Goal: Task Accomplishment & Management: Use online tool/utility

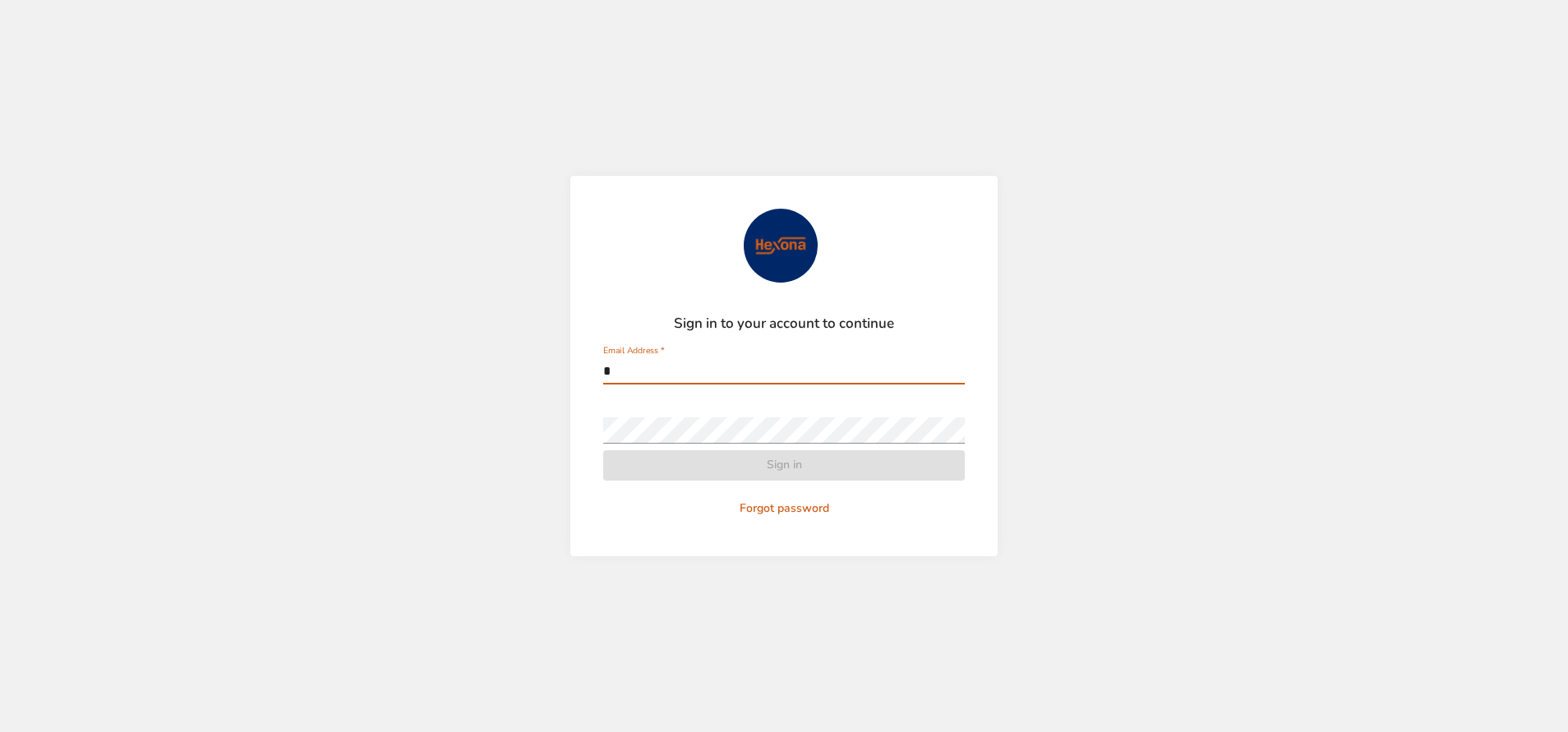
type input "**********"
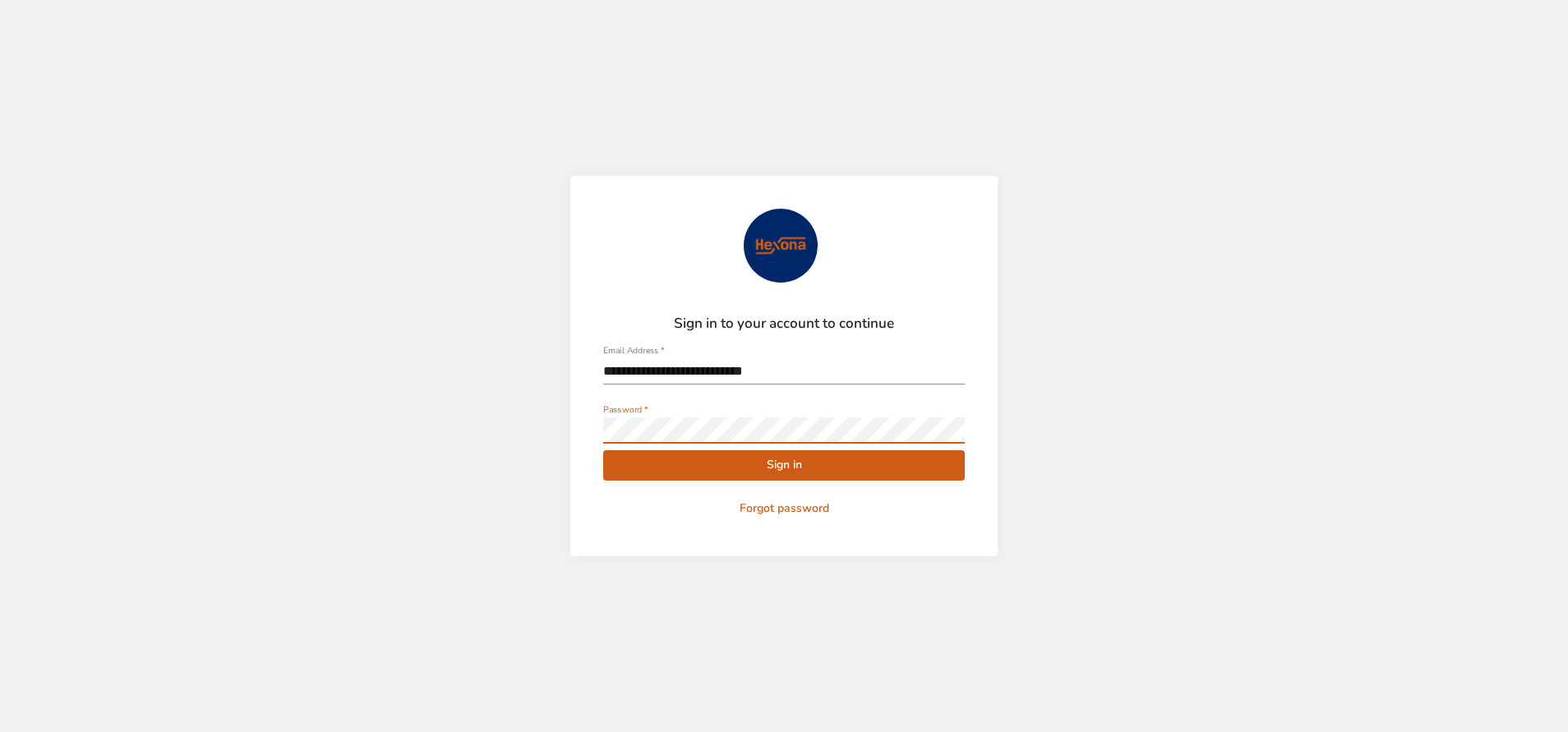
click at [603, 450] on button "Sign in" at bounding box center [784, 465] width 361 height 30
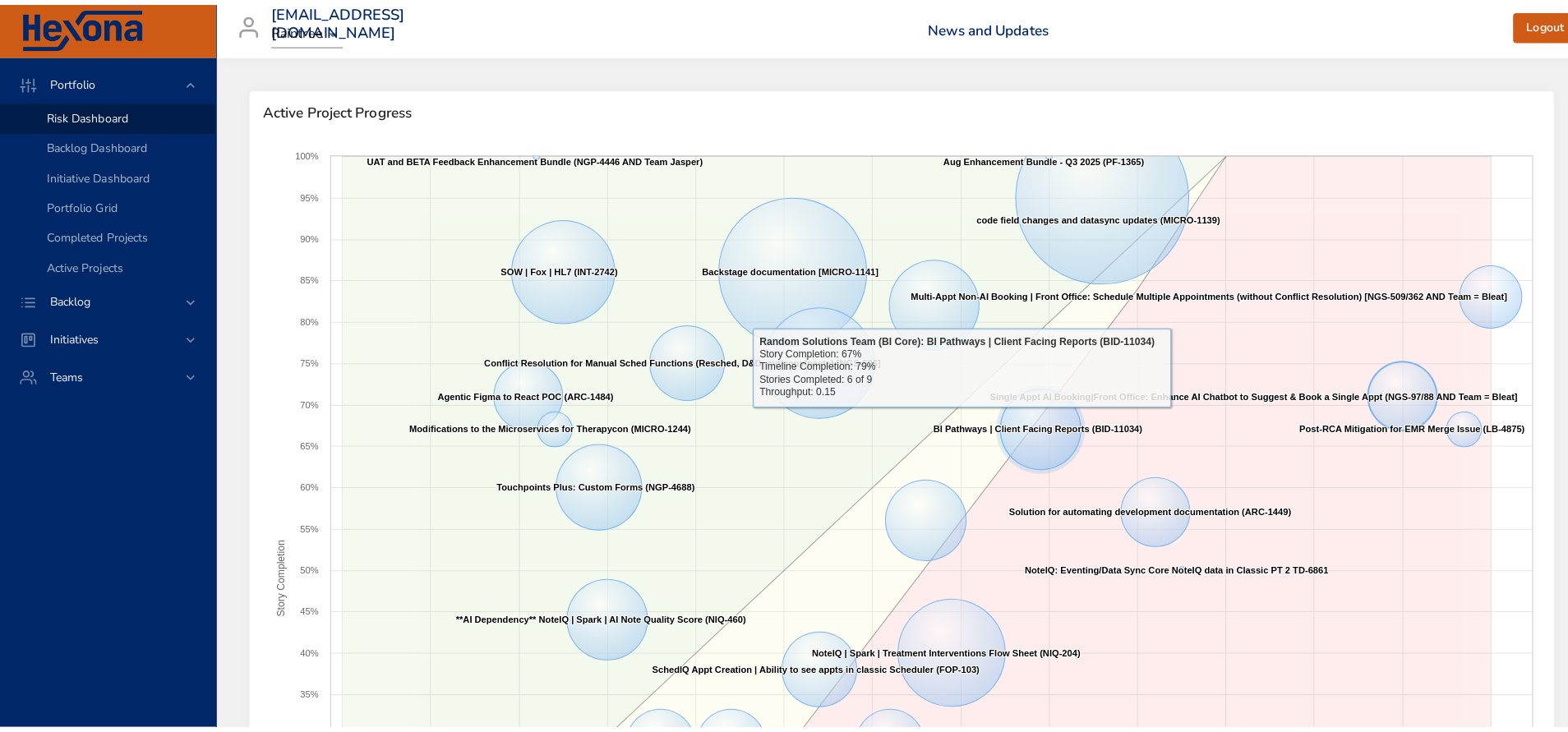
scroll to position [123, 0]
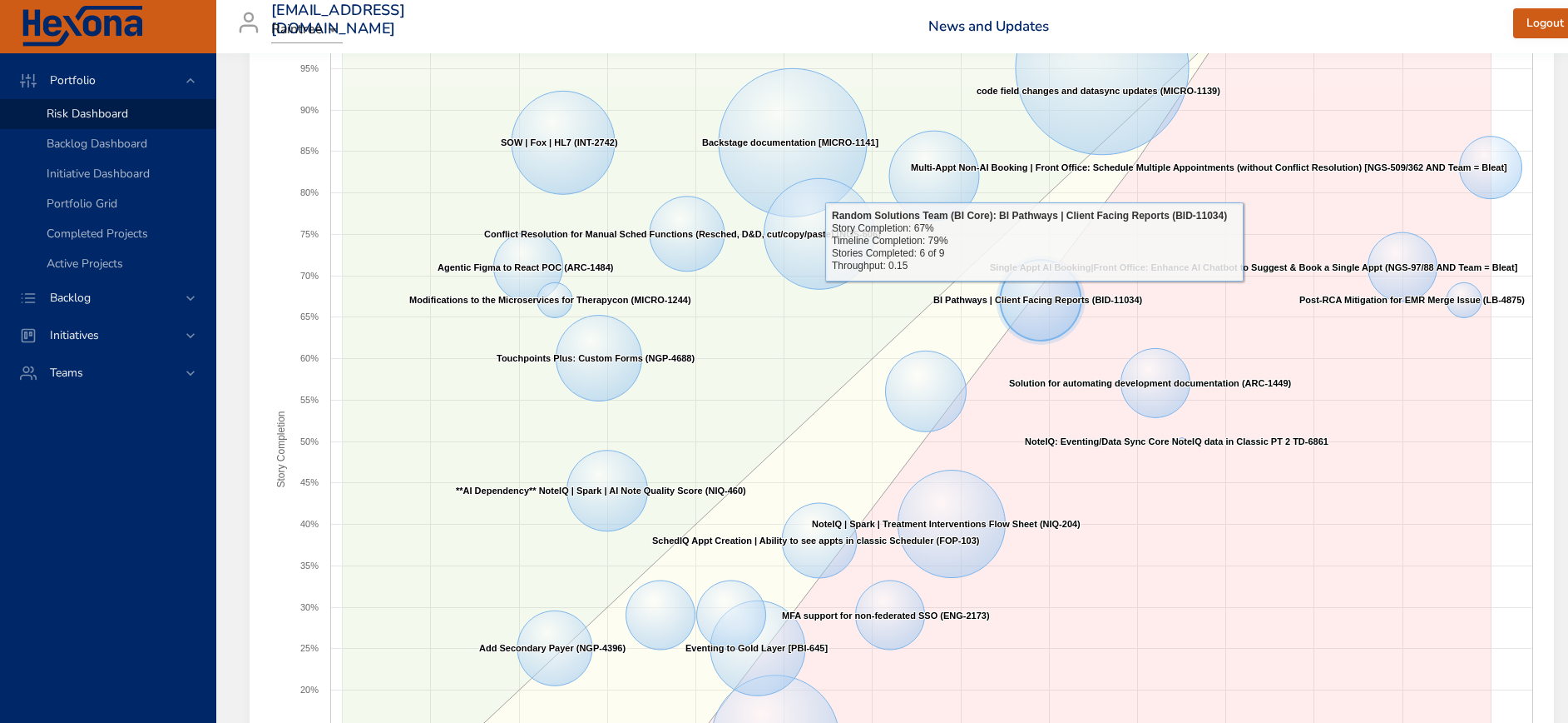
click at [1034, 295] on text "BI Pathways | Client Facing Reports (BID-11034) ​ BI Pathways | Client Facing R…" at bounding box center [1037, 300] width 209 height 10
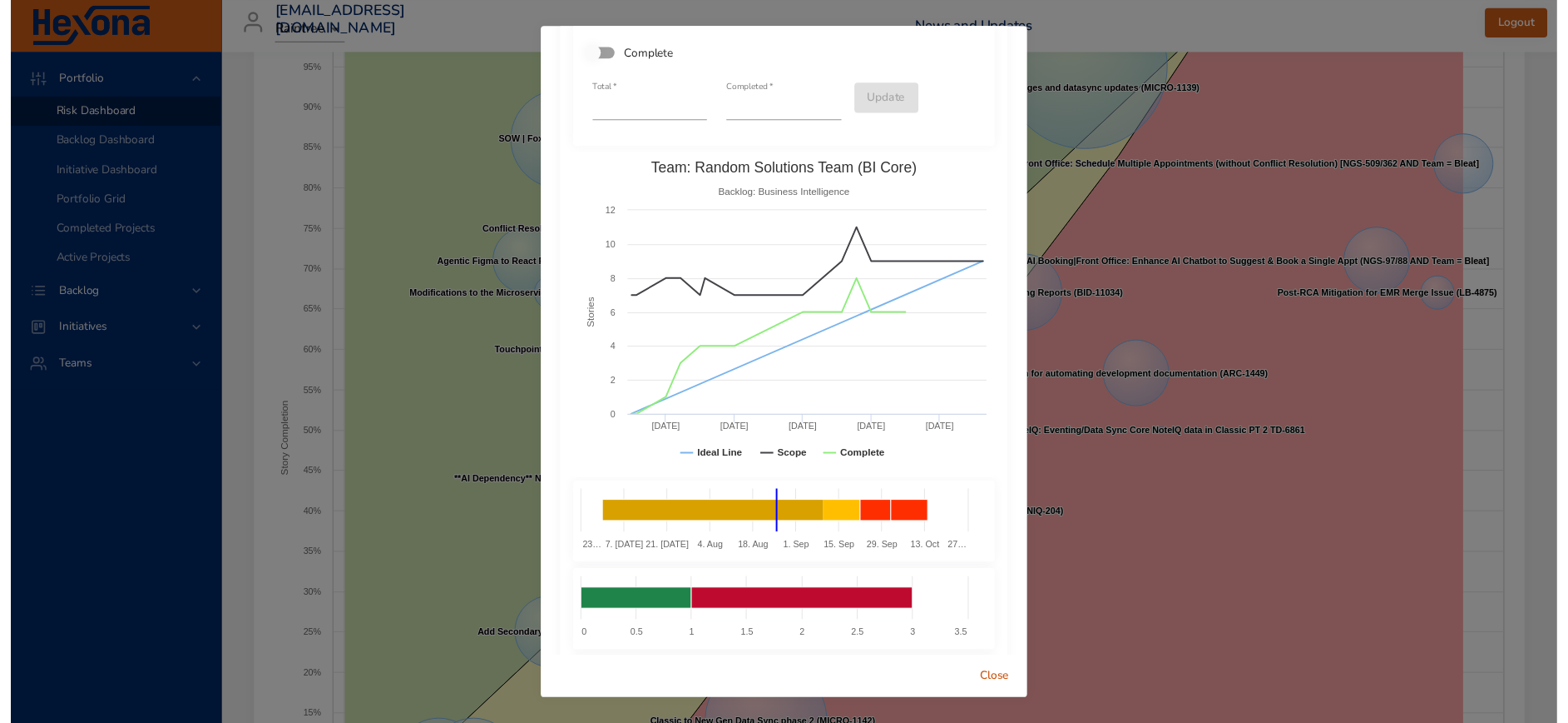
scroll to position [0, 0]
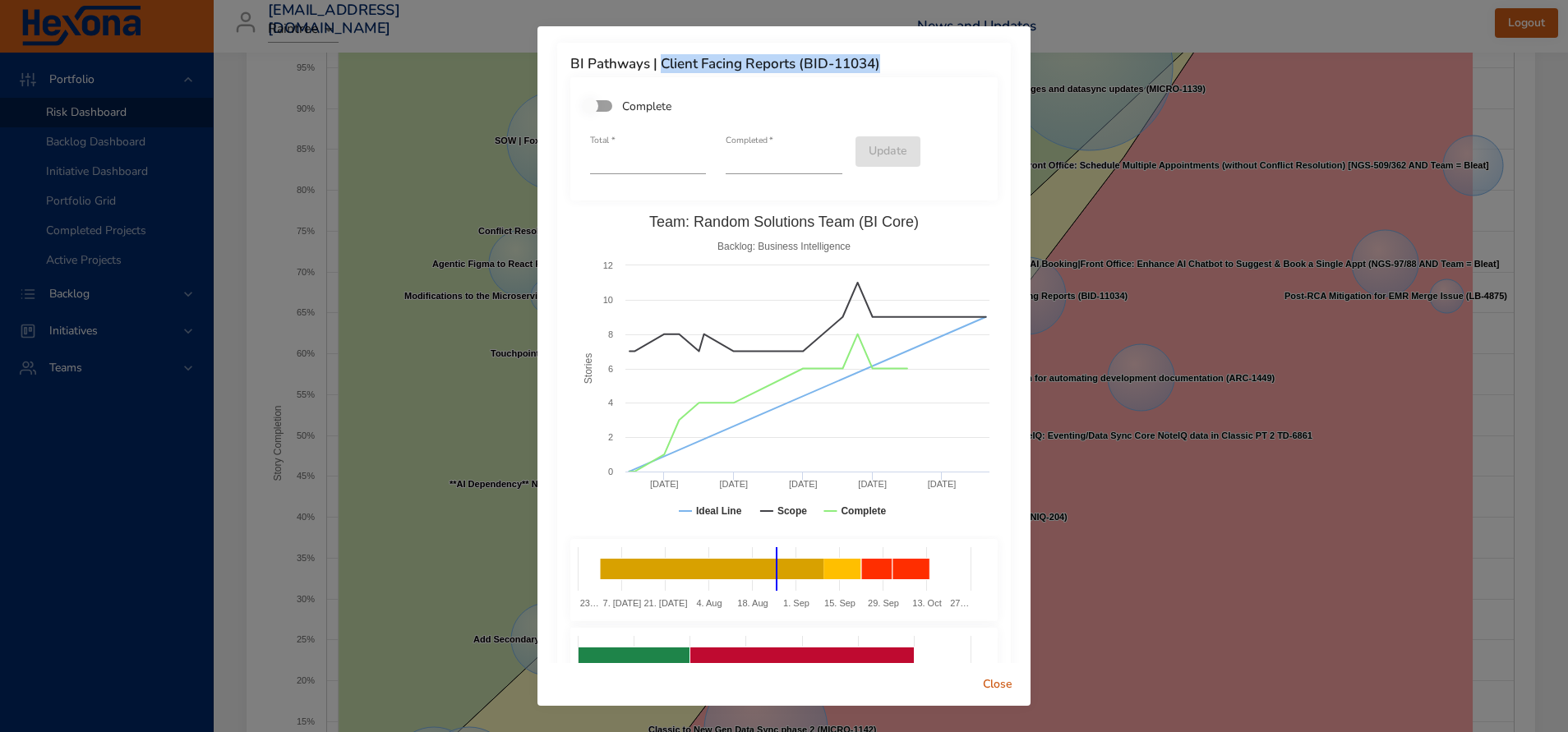
drag, startPoint x: 665, startPoint y: 62, endPoint x: 889, endPoint y: 55, distance: 224.1
click at [889, 55] on div "BI Pathways | Client Facing Reports (BID-11034) Complete Total   * * Completed …" at bounding box center [784, 434] width 453 height 782
drag, startPoint x: 889, startPoint y: 55, endPoint x: 819, endPoint y: 91, distance: 78.7
click at [819, 91] on div "Complete" at bounding box center [784, 106] width 408 height 38
click at [1009, 684] on span "Close" at bounding box center [997, 684] width 40 height 20
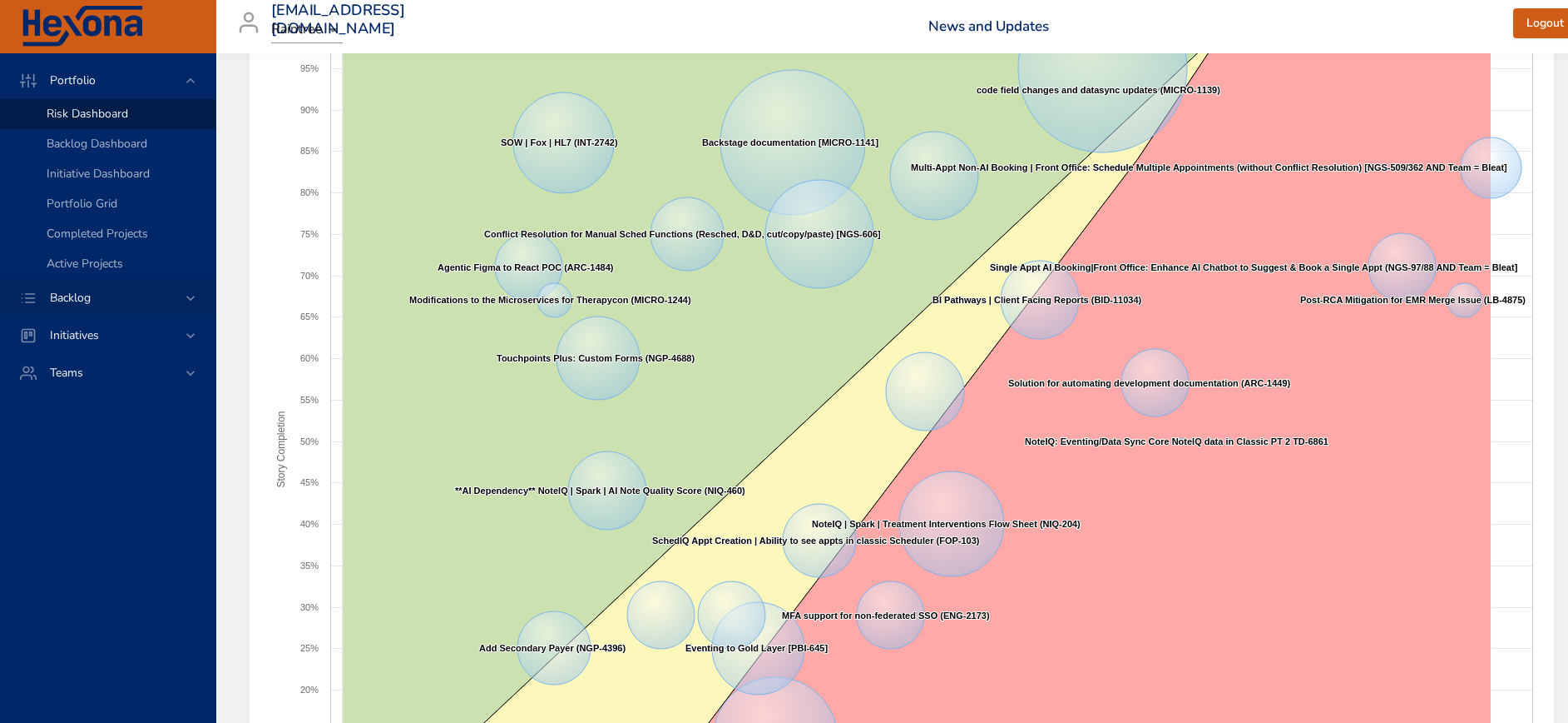
click at [97, 295] on span "Backlog" at bounding box center [70, 297] width 68 height 16
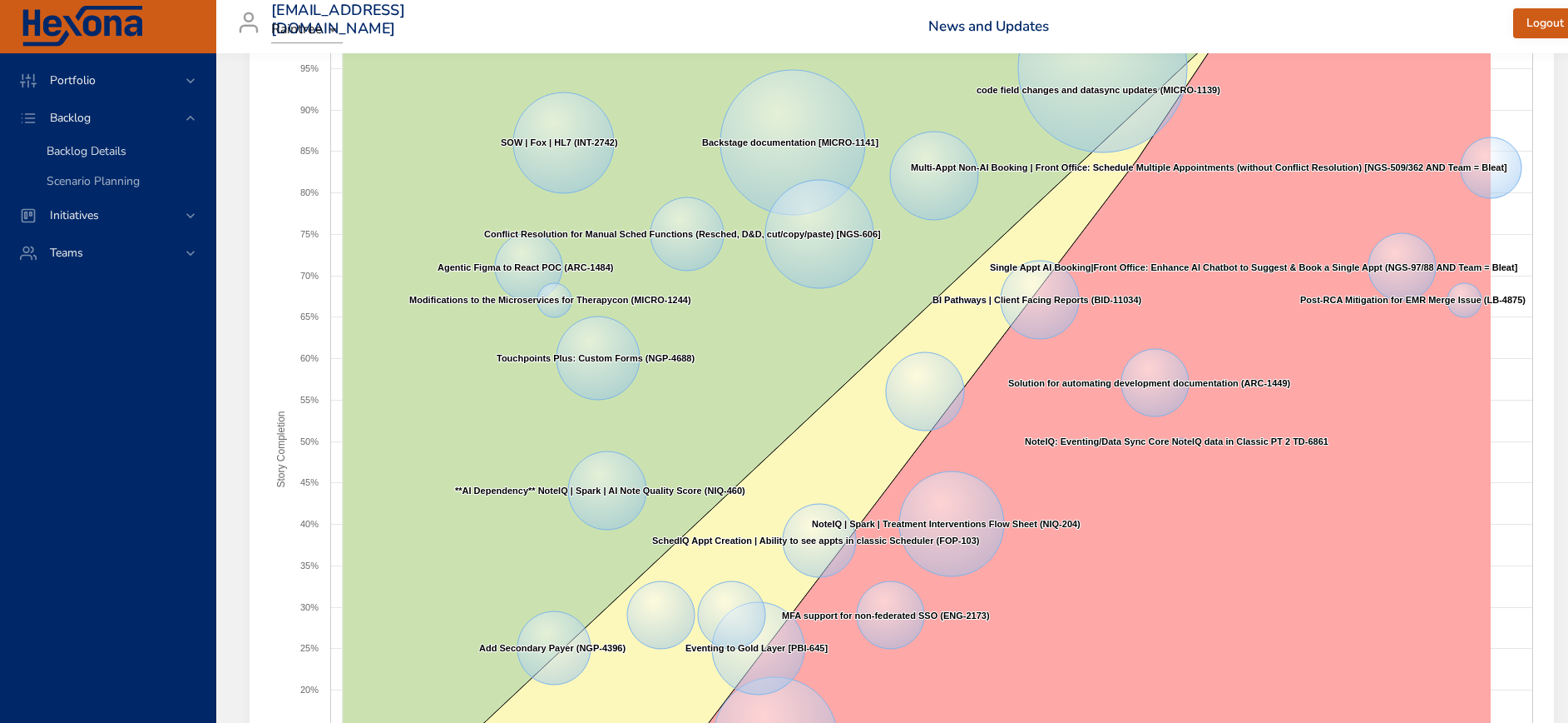
click at [74, 150] on span "Backlog Details" at bounding box center [86, 151] width 80 height 16
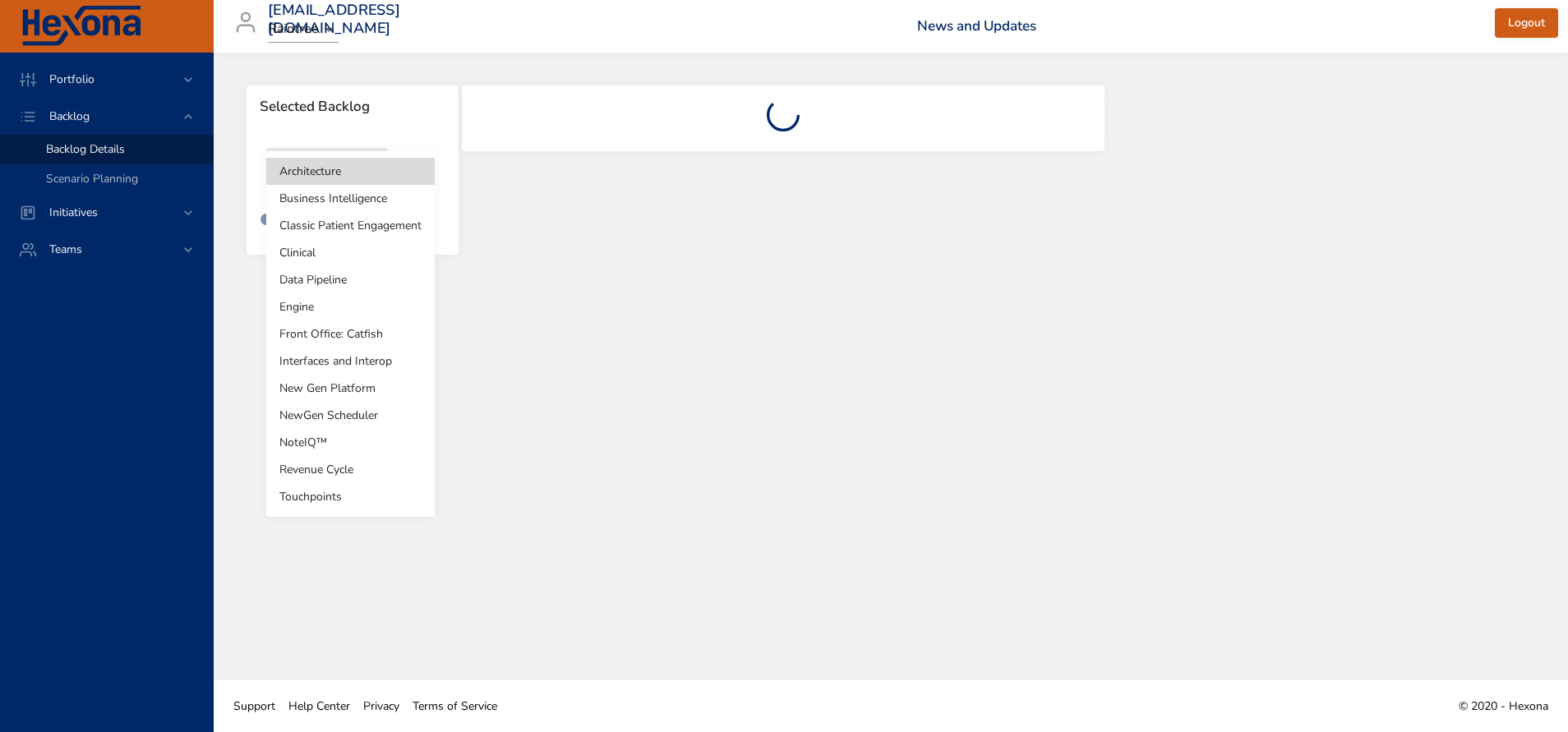
click at [345, 181] on body "Portfolio Backlog Backlog Details Scenario Planning Initiatives Teams [EMAIL_AD…" at bounding box center [784, 366] width 1568 height 732
click at [355, 200] on li "Business Intelligence" at bounding box center [350, 198] width 168 height 27
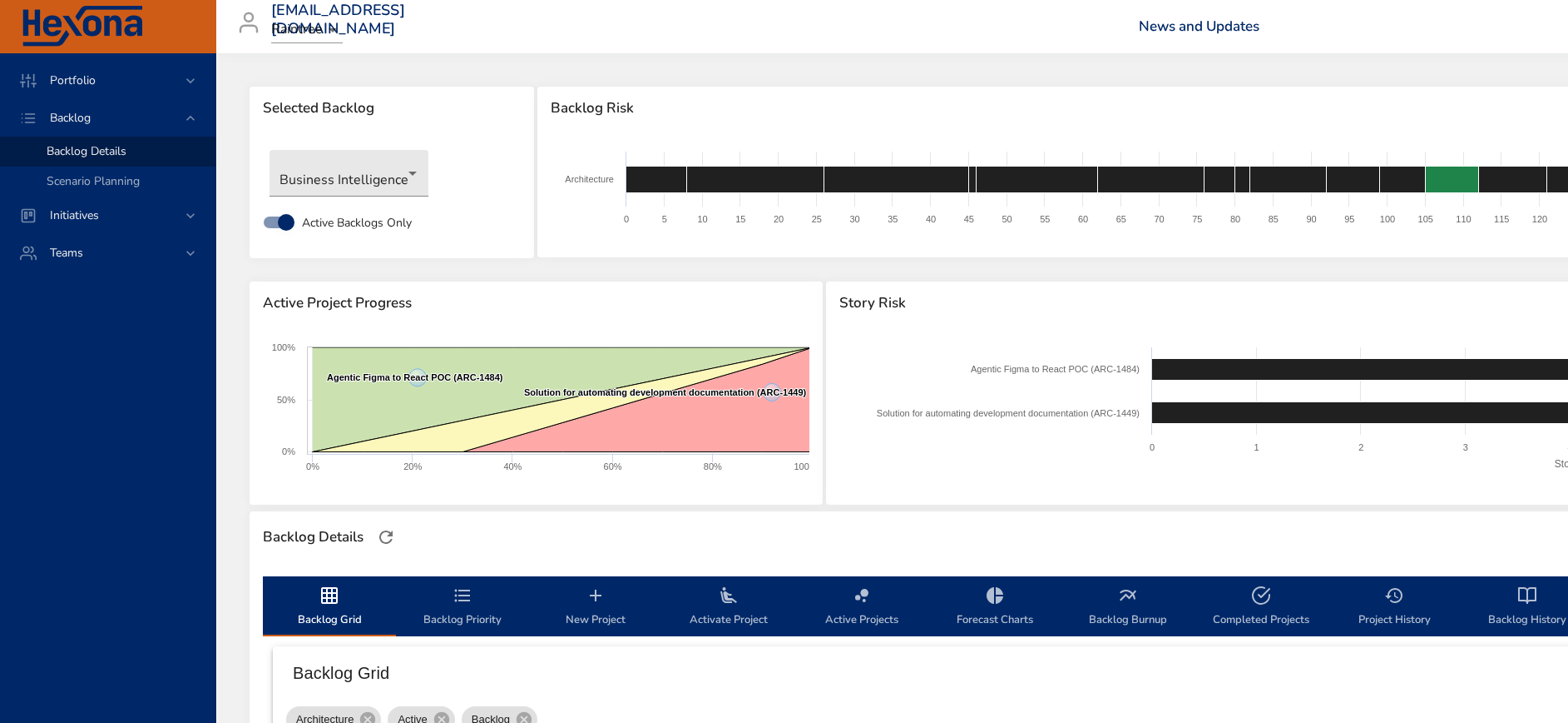
type input "*"
type input "**"
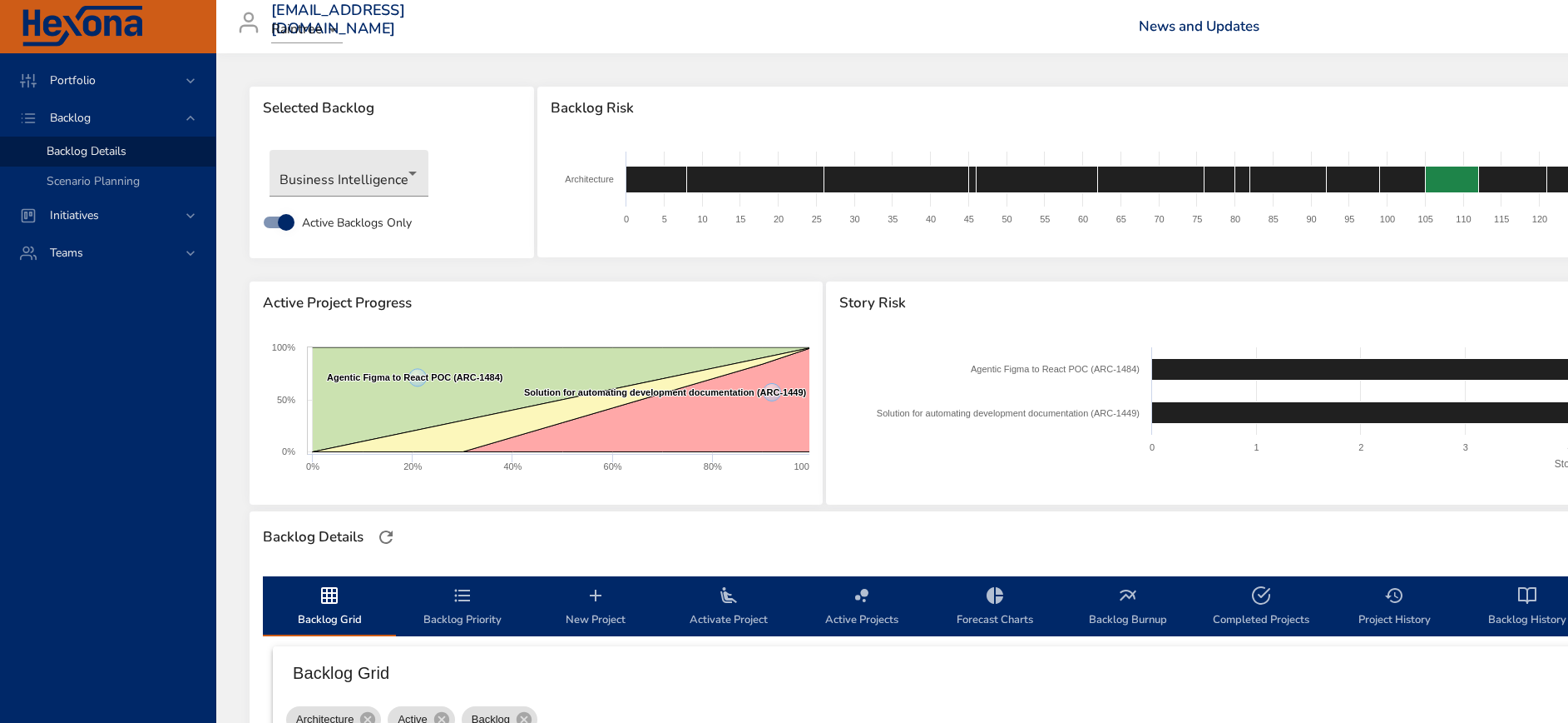
type input "**"
type input "*"
type input "**"
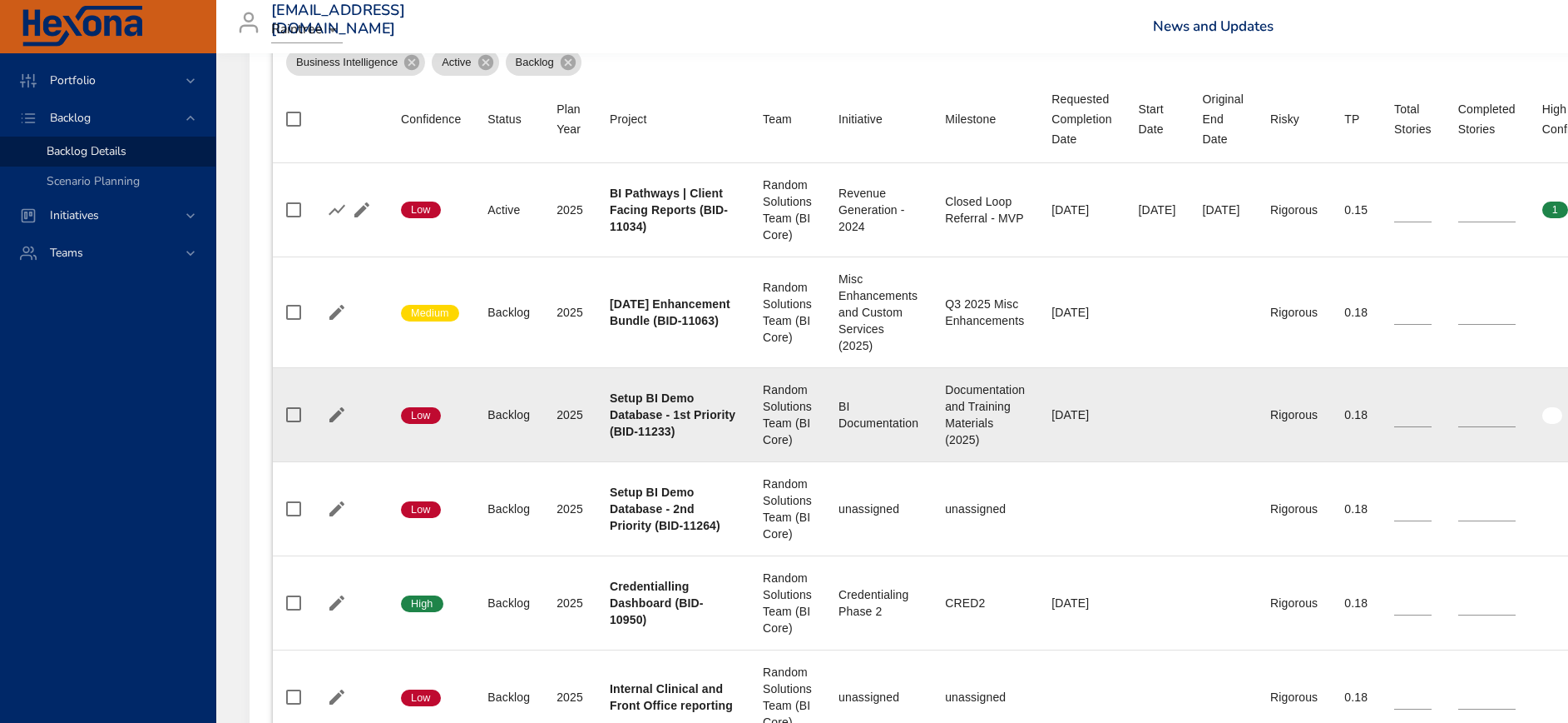
scroll to position [625, 0]
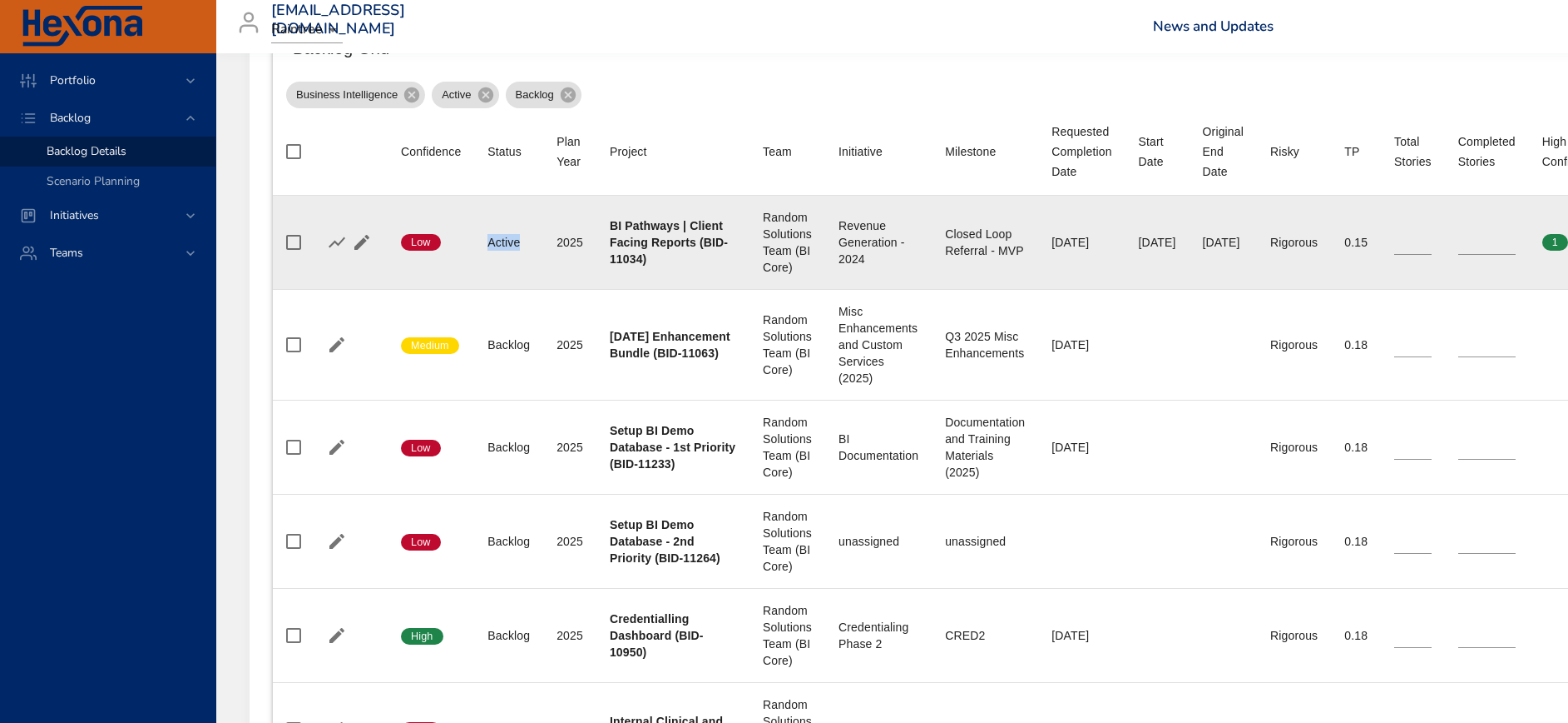
drag, startPoint x: 486, startPoint y: 235, endPoint x: 544, endPoint y: 242, distance: 58.4
click at [539, 243] on td "Status Active" at bounding box center [508, 243] width 69 height 94
drag, startPoint x: 544, startPoint y: 242, endPoint x: 632, endPoint y: 263, distance: 90.5
click at [632, 263] on b "BI Pathways | Client Facing Reports (BID-11034)" at bounding box center [668, 242] width 118 height 46
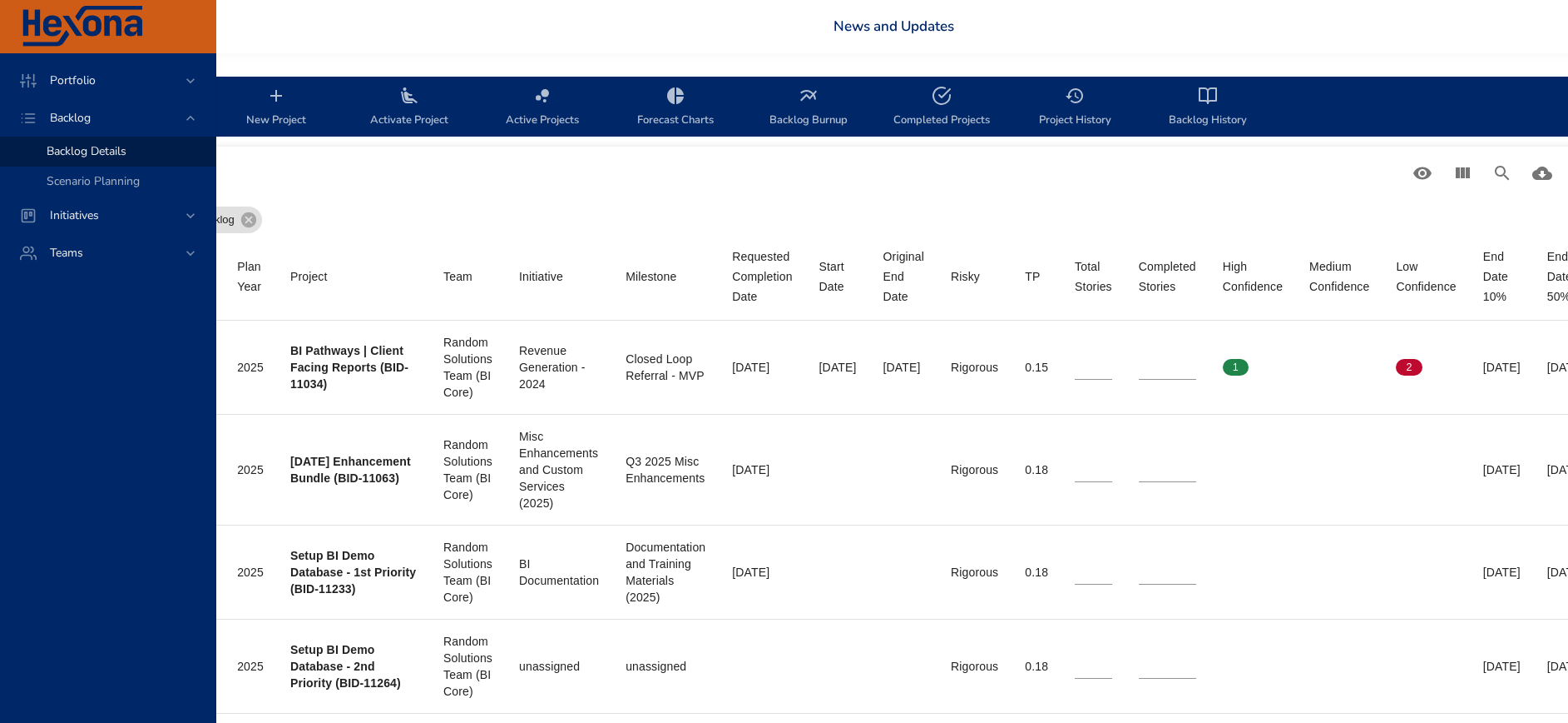
scroll to position [500, 253]
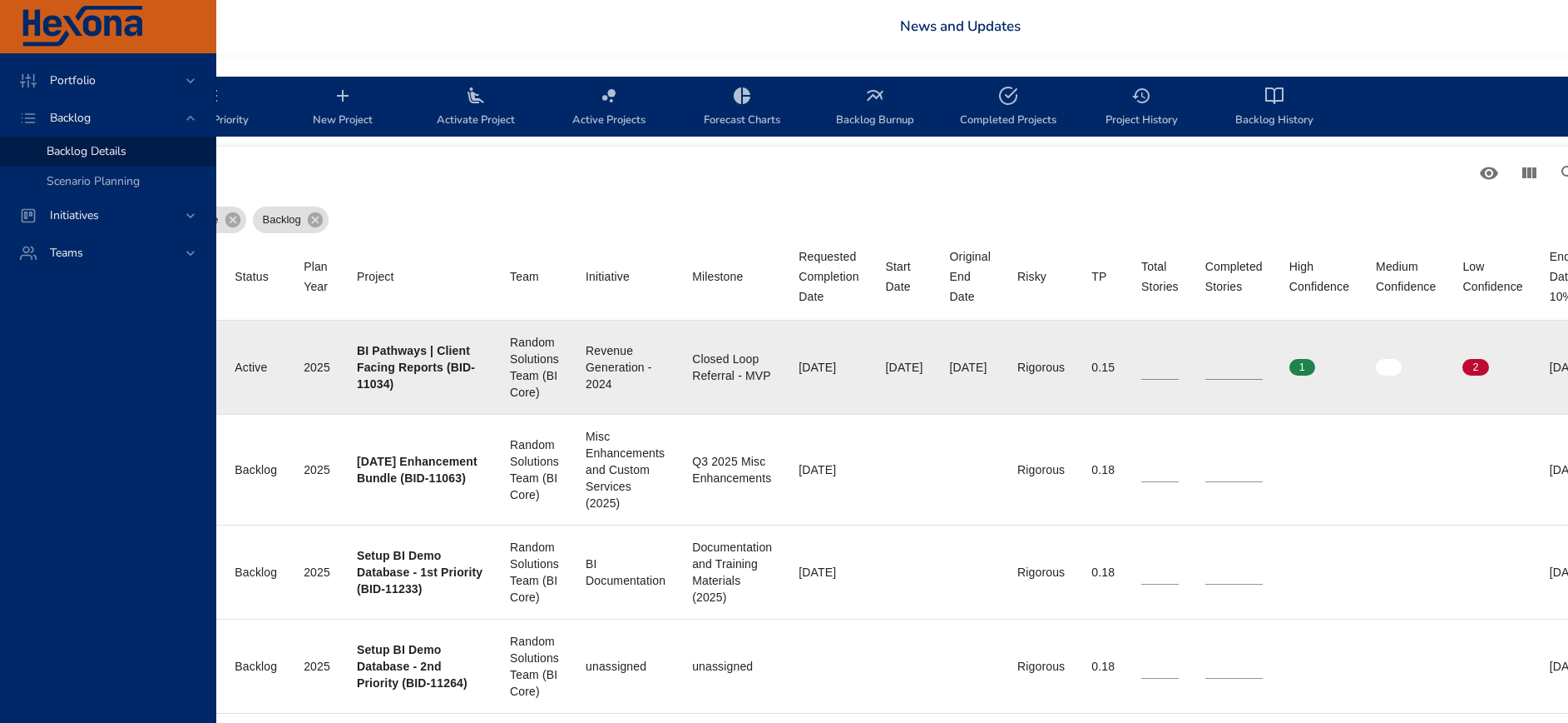
type input "*"
click at [1258, 363] on input "*" at bounding box center [1234, 367] width 57 height 25
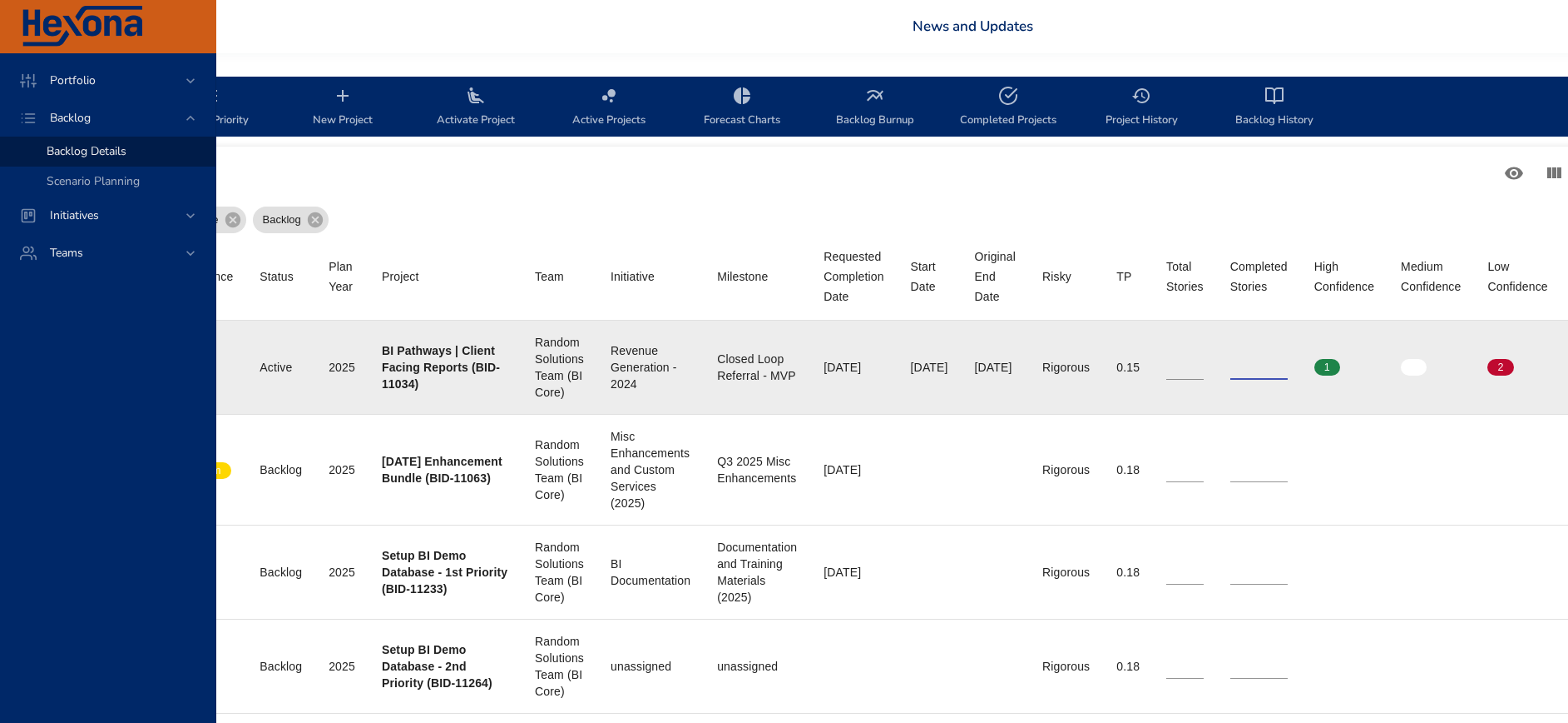
type input "**"
click at [1196, 361] on input "**" at bounding box center [1185, 367] width 37 height 25
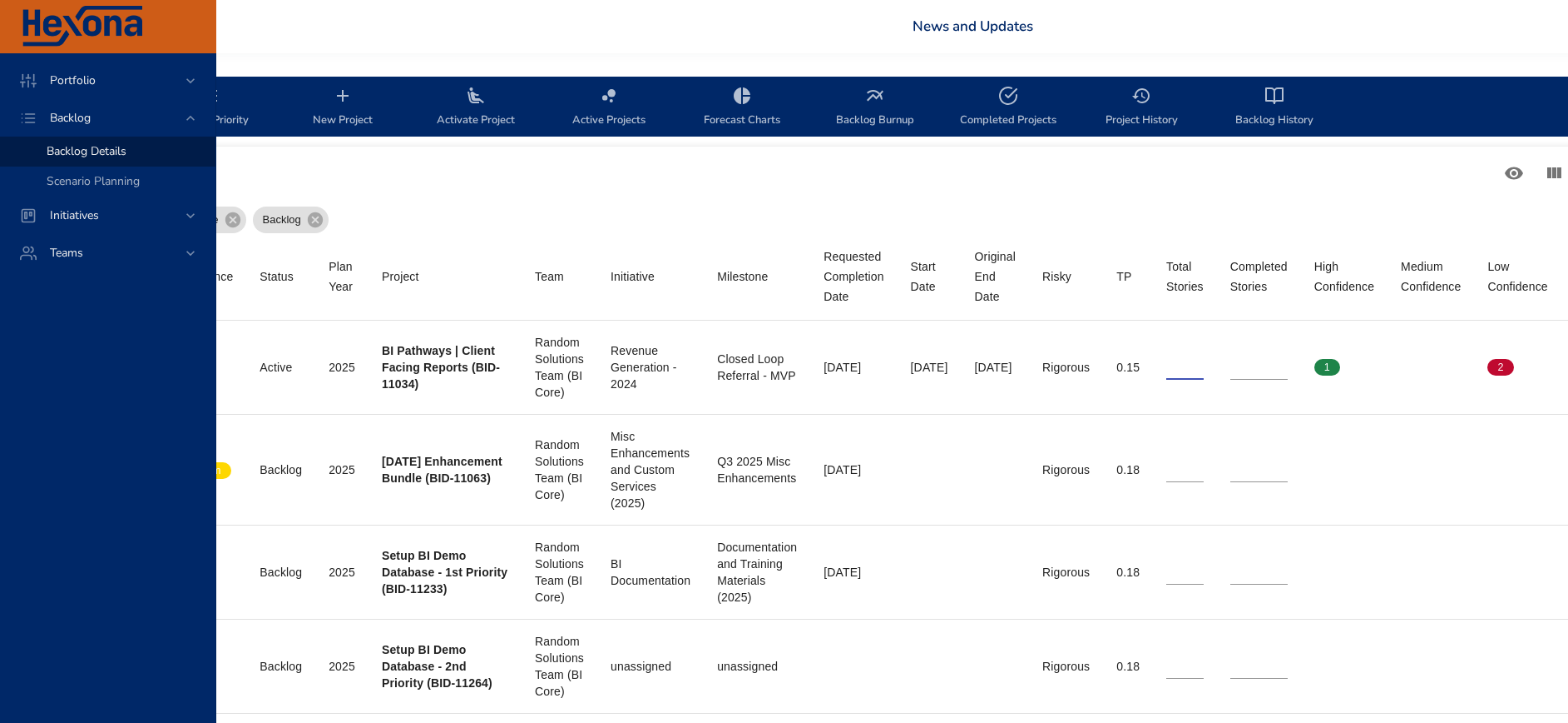
scroll to position [500, 0]
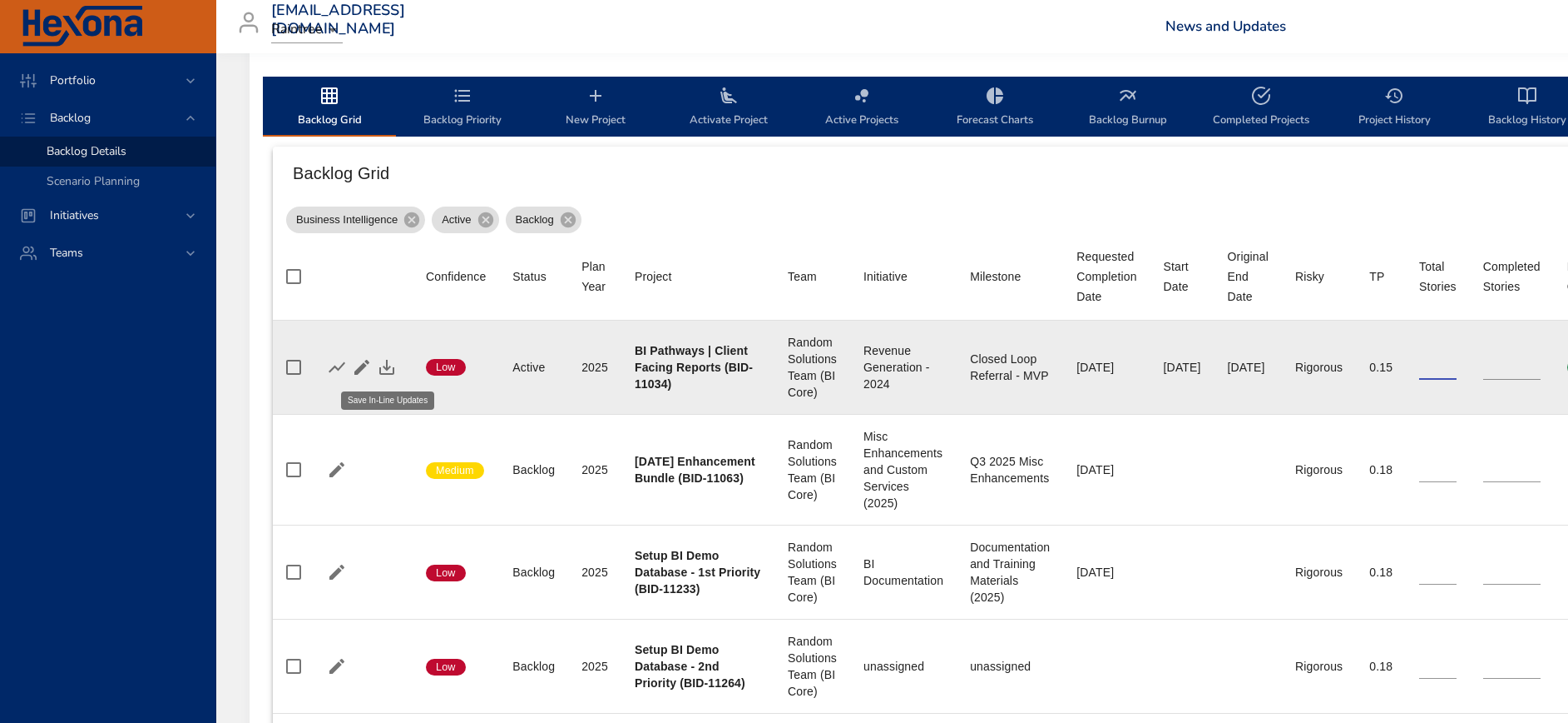
click at [385, 365] on icon "button" at bounding box center [386, 367] width 20 height 20
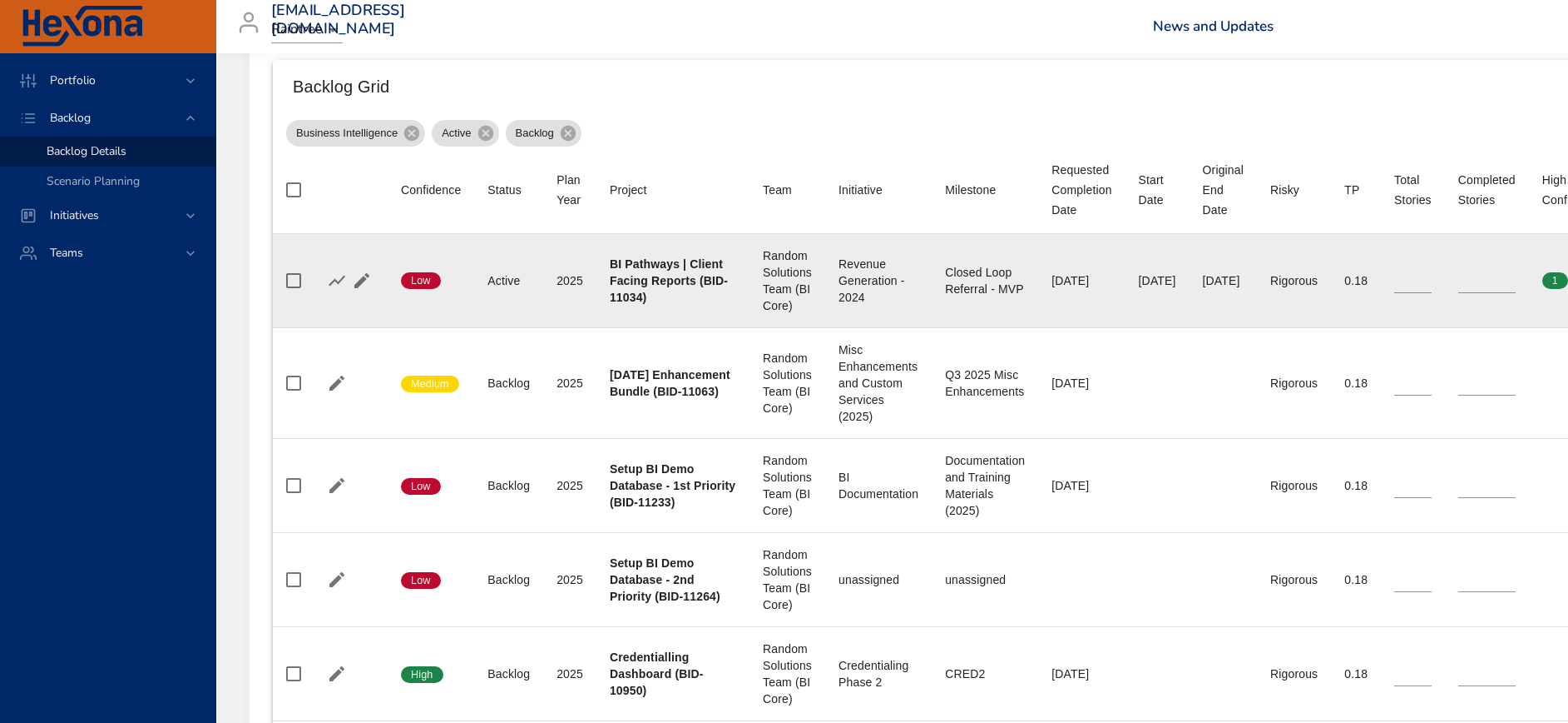
scroll to position [625, 0]
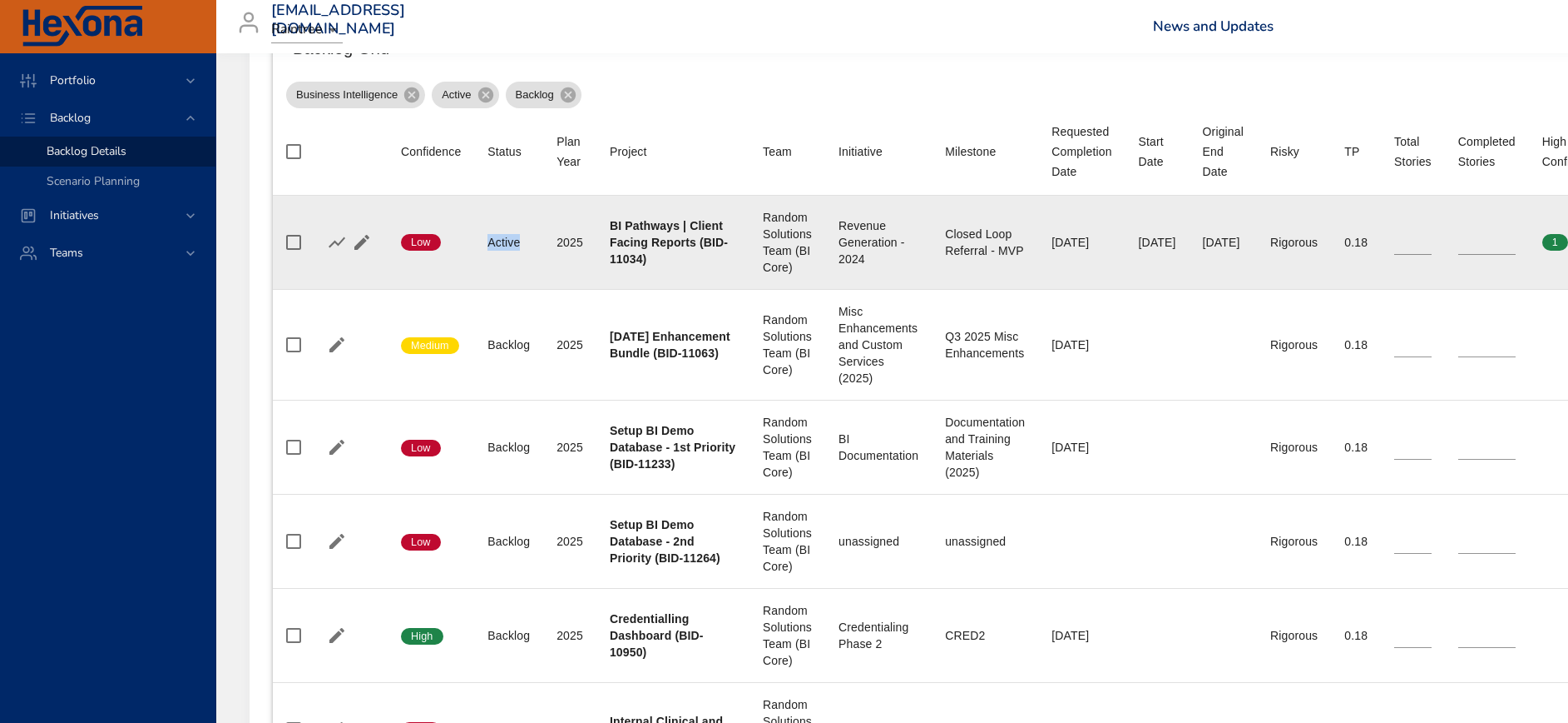
drag, startPoint x: 484, startPoint y: 238, endPoint x: 523, endPoint y: 241, distance: 39.1
click at [523, 241] on td "Status Active" at bounding box center [508, 243] width 69 height 94
drag, startPoint x: 523, startPoint y: 241, endPoint x: 638, endPoint y: 228, distance: 115.7
click at [638, 228] on b "BI Pathways | Client Facing Reports (BID-11034)" at bounding box center [668, 242] width 118 height 46
drag, startPoint x: 638, startPoint y: 228, endPoint x: 643, endPoint y: 253, distance: 25.5
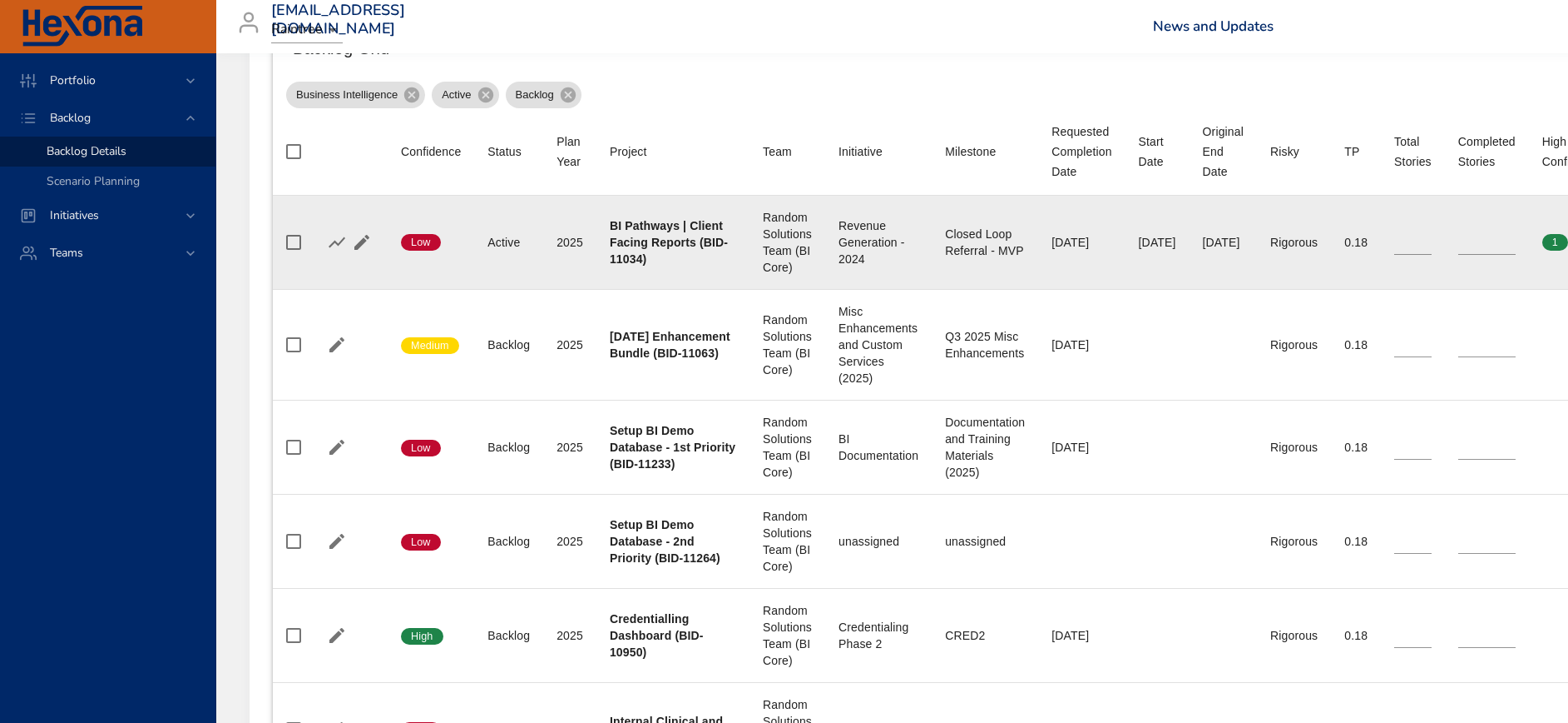
click at [643, 253] on b "BI Pathways | Client Facing Reports (BID-11034)" at bounding box center [668, 242] width 118 height 46
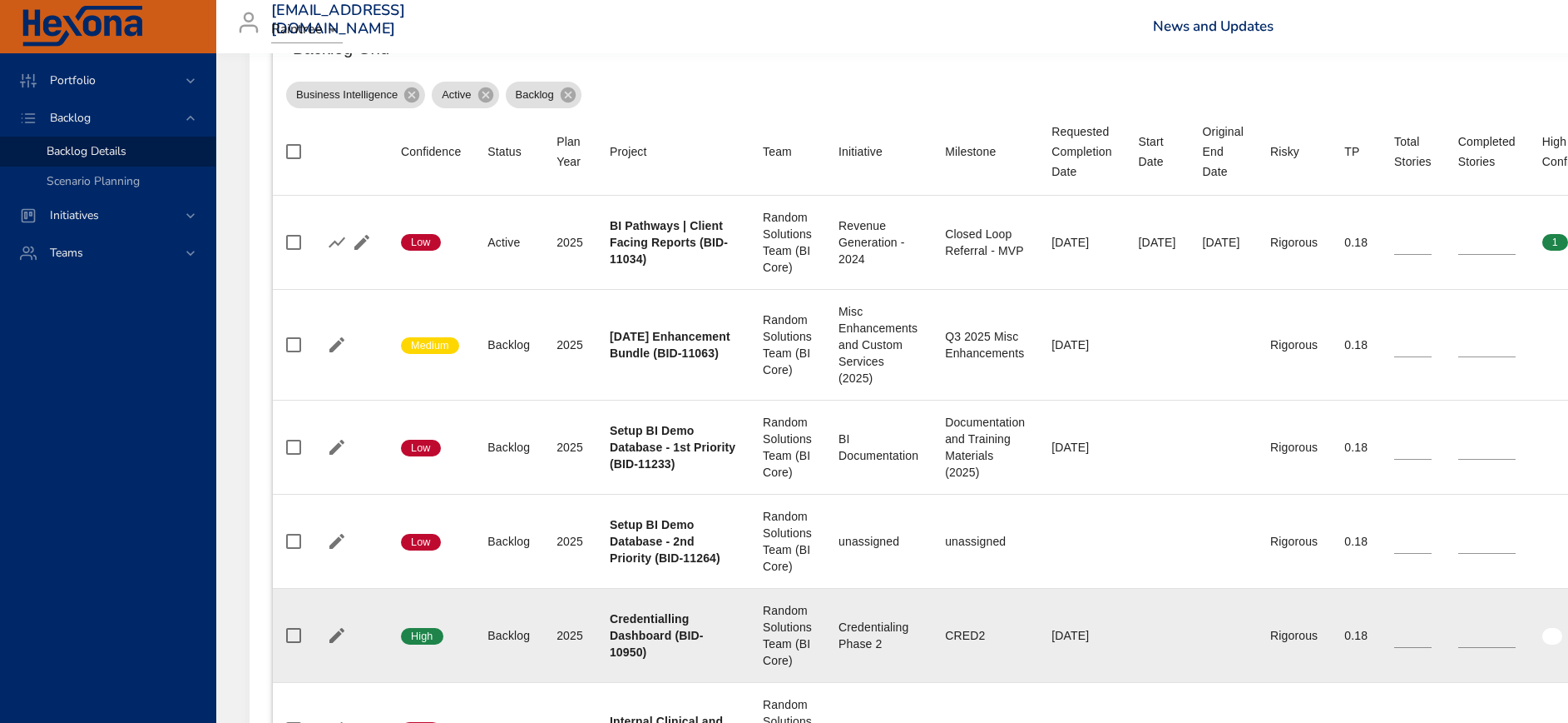
scroll to position [750, 0]
